Goal: Complete application form

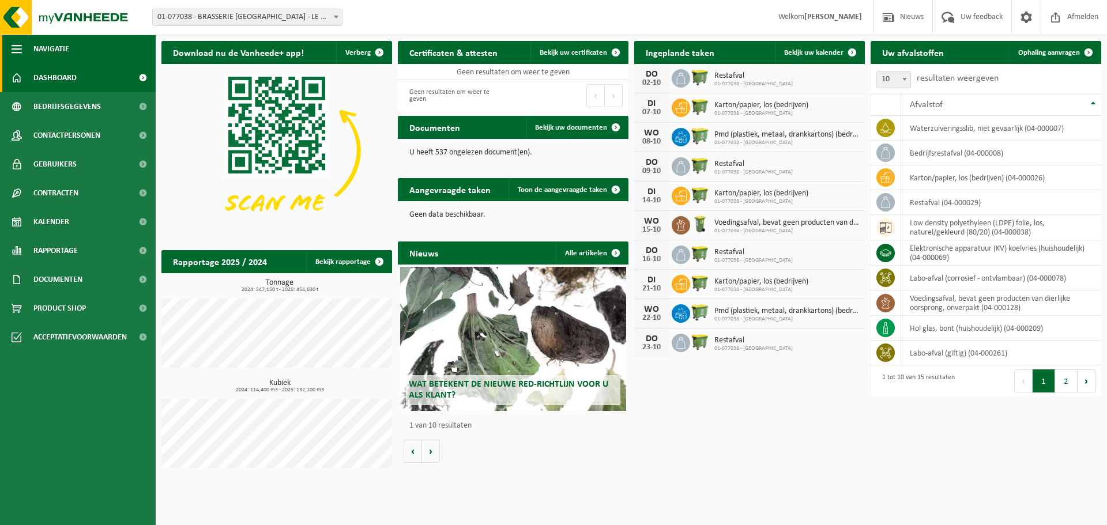
click at [24, 51] on button "Navigatie" at bounding box center [78, 49] width 156 height 29
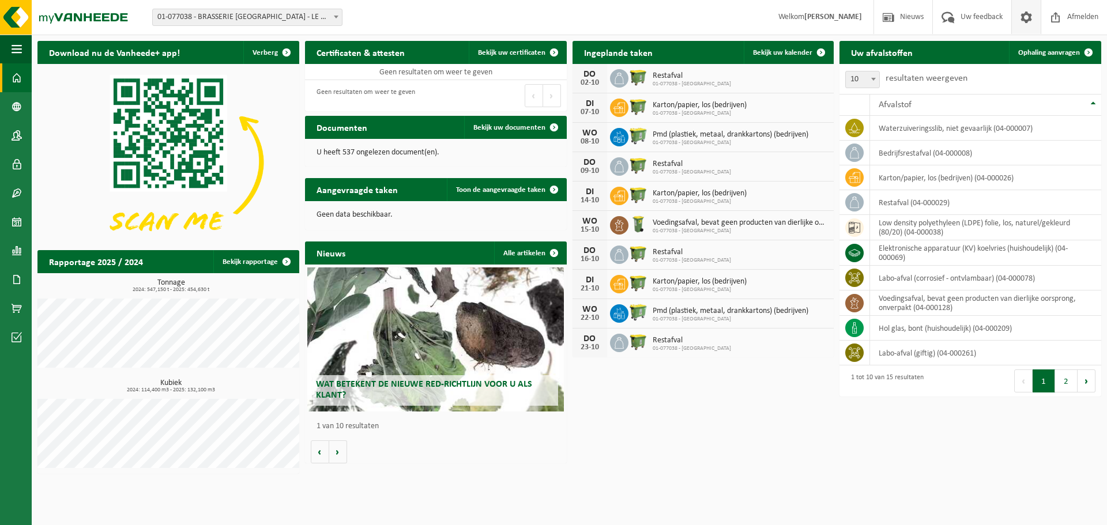
click at [1032, 14] on span at bounding box center [1026, 17] width 17 height 34
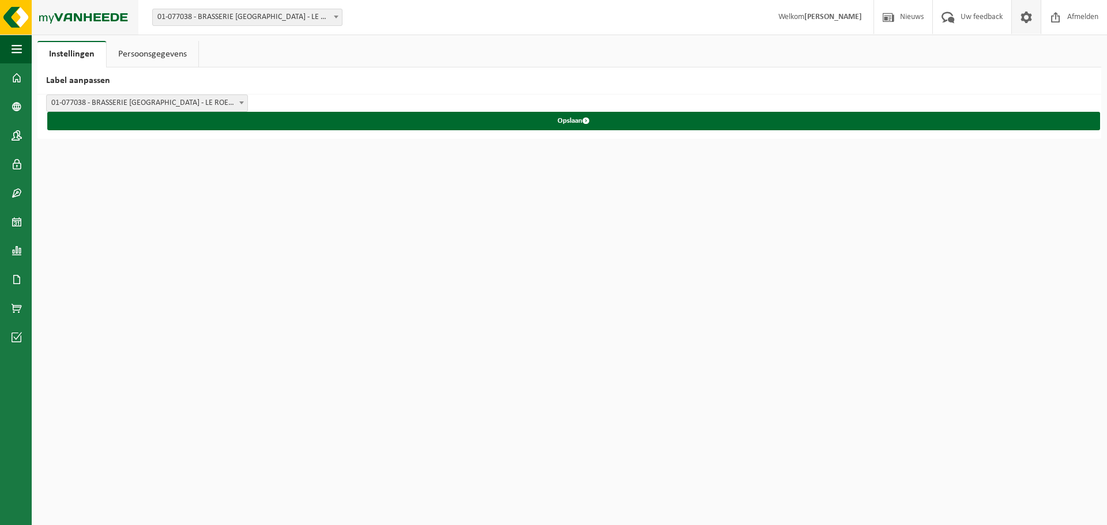
click at [59, 14] on img at bounding box center [69, 17] width 138 height 35
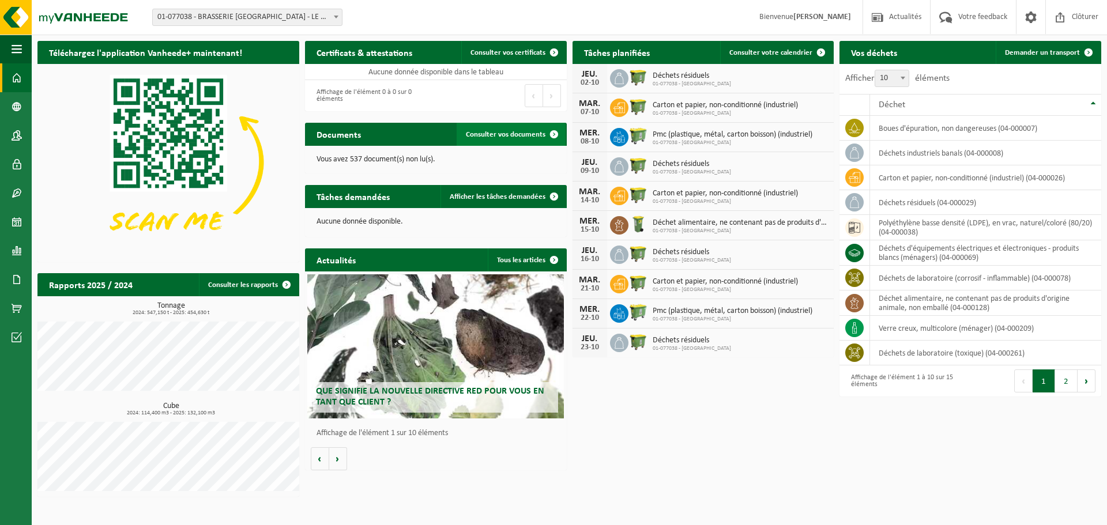
click at [554, 130] on span at bounding box center [554, 134] width 23 height 23
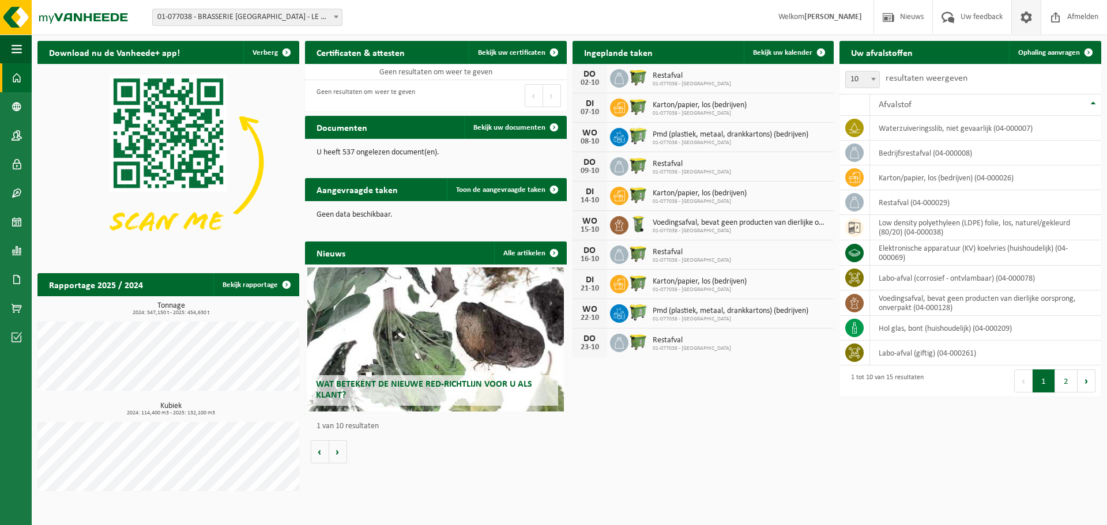
click at [1025, 21] on span at bounding box center [1026, 17] width 17 height 34
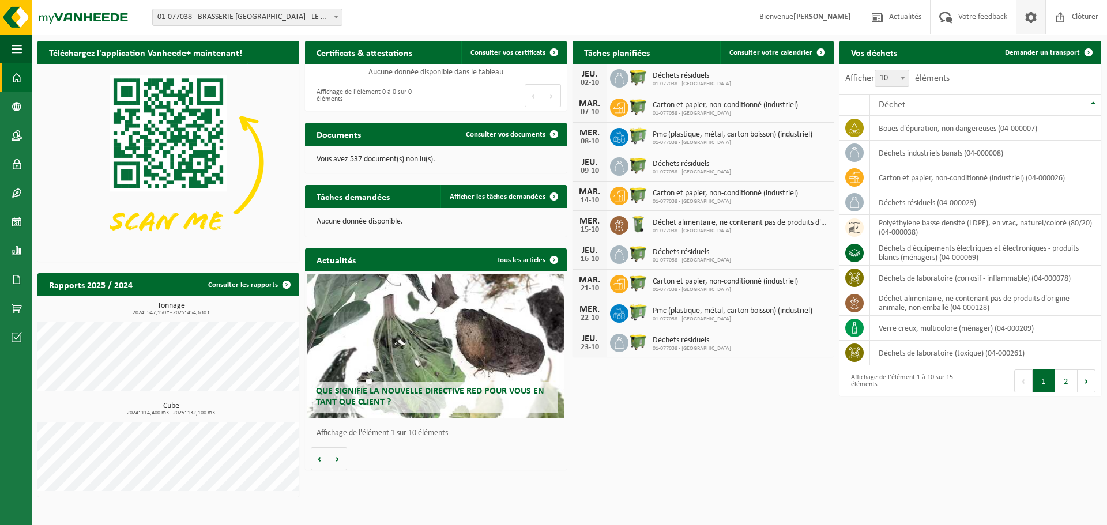
click at [1027, 20] on span at bounding box center [1030, 17] width 17 height 34
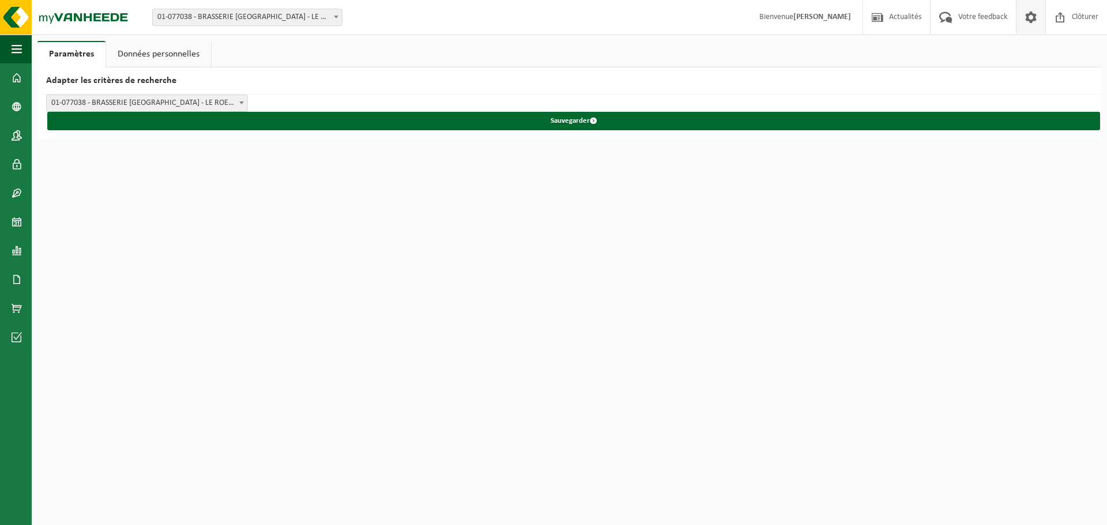
click at [1027, 20] on span at bounding box center [1030, 17] width 17 height 34
click at [149, 55] on link "Données personnelles" at bounding box center [158, 54] width 105 height 27
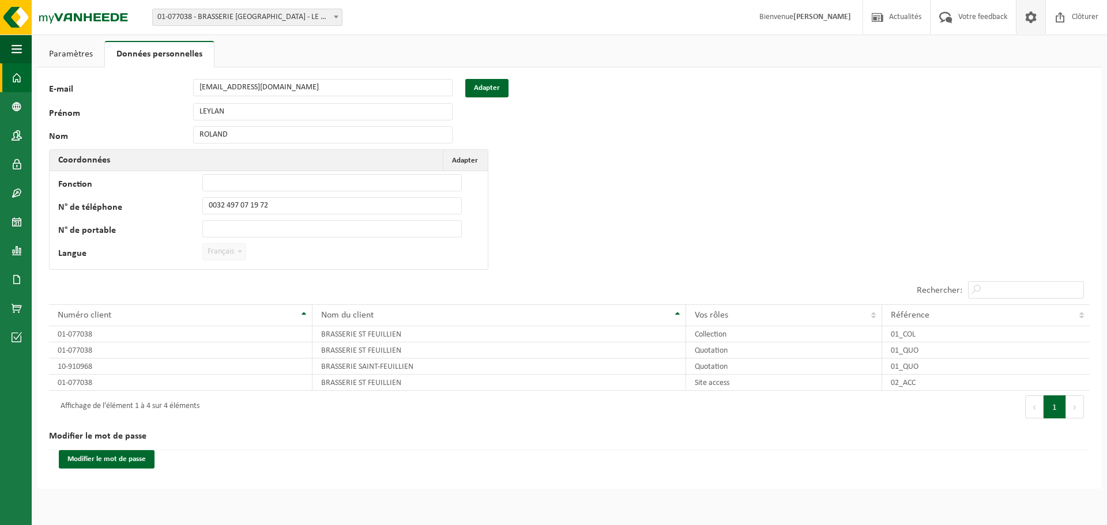
click at [6, 82] on link "Tableau de bord" at bounding box center [16, 77] width 32 height 29
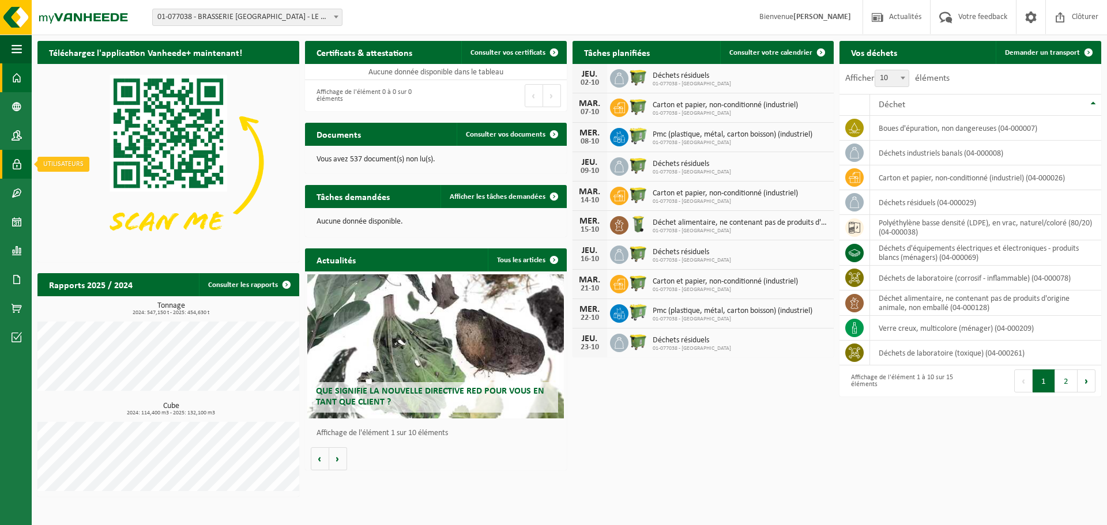
click at [12, 167] on span at bounding box center [17, 164] width 10 height 29
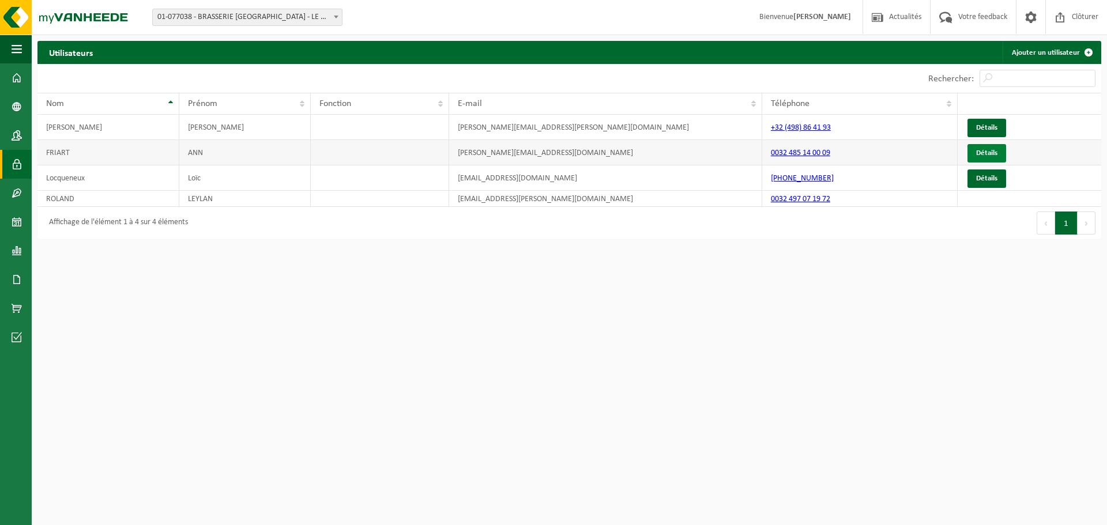
click at [982, 152] on link "Détails" at bounding box center [987, 153] width 39 height 18
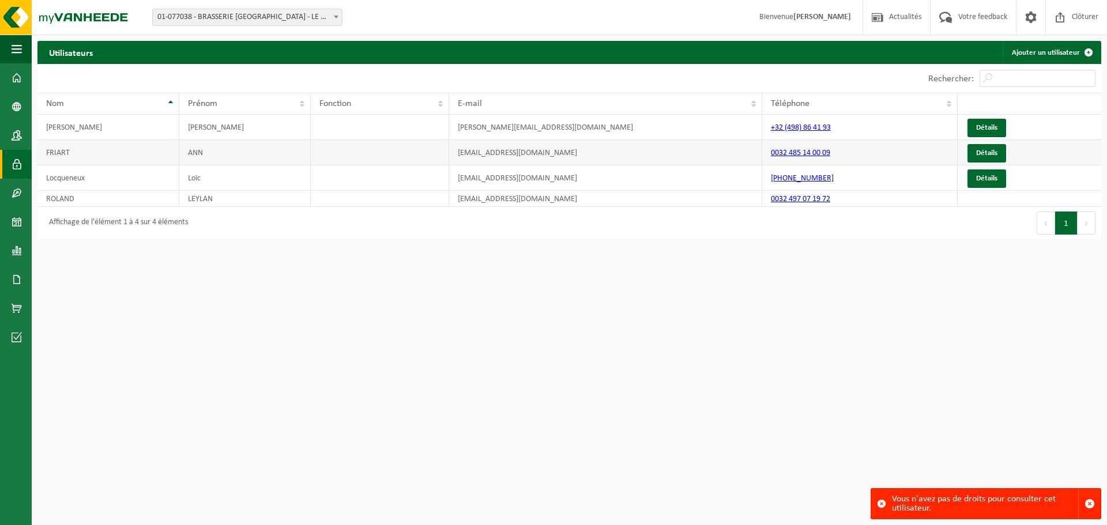
click at [48, 149] on td "FRIART" at bounding box center [108, 152] width 142 height 25
click at [514, 153] on td "ann.friart@st-feuillien.com" at bounding box center [605, 152] width 313 height 25
click at [1064, 16] on span at bounding box center [1060, 17] width 17 height 34
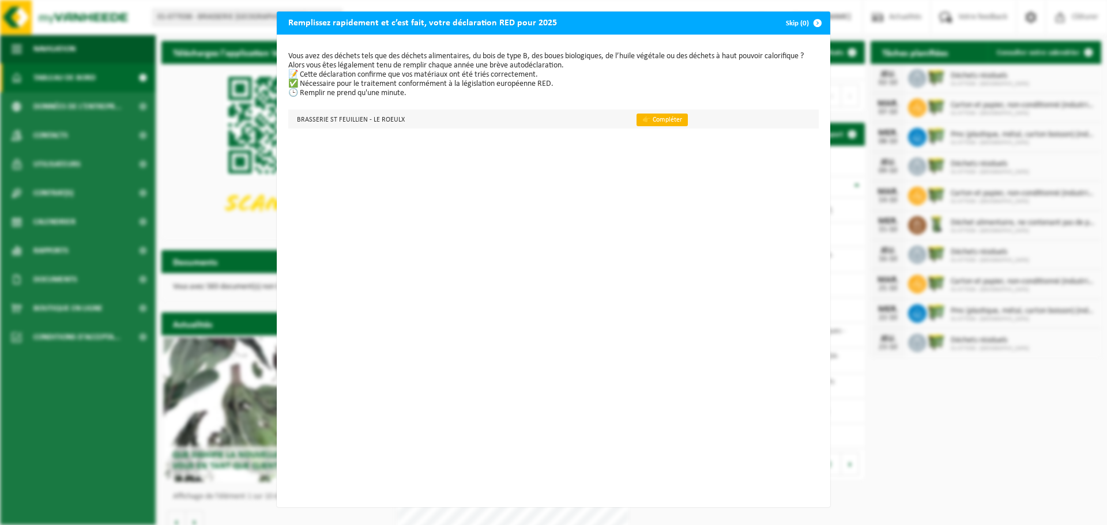
click at [665, 119] on link "👉 Compléter" at bounding box center [662, 120] width 51 height 13
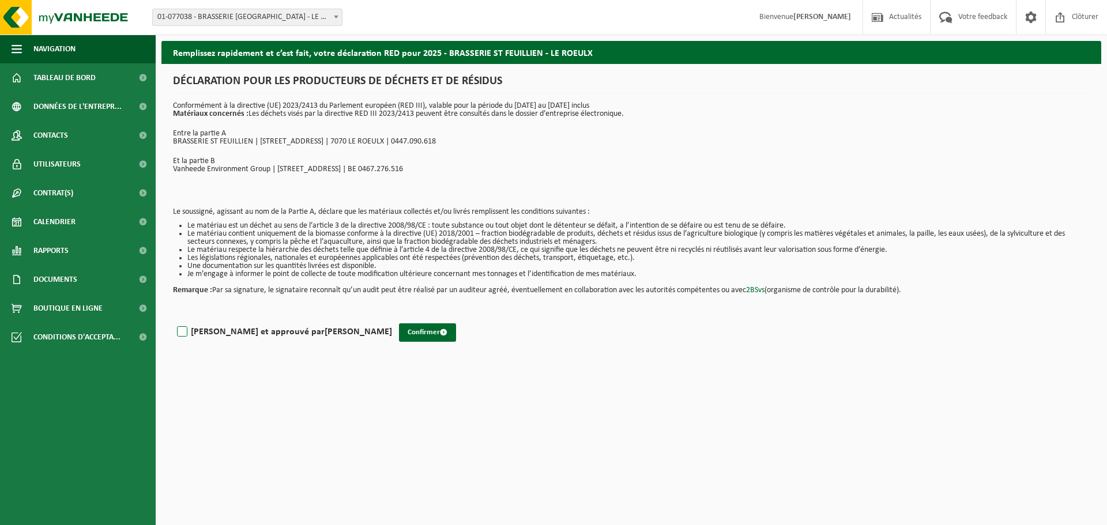
click at [179, 328] on label "[PERSON_NAME] et approuvé par [PERSON_NAME]" at bounding box center [283, 331] width 217 height 17
click at [392, 318] on input "Lu et approuvé par ANN FRIART" at bounding box center [392, 317] width 1 height 1
checkbox input "true"
click at [399, 333] on button "Confirmer" at bounding box center [427, 332] width 57 height 18
